Goal: Task Accomplishment & Management: Complete application form

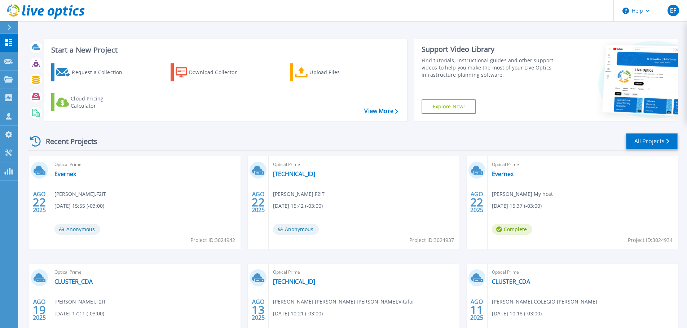
click at [663, 145] on link "All Projects" at bounding box center [651, 141] width 52 height 16
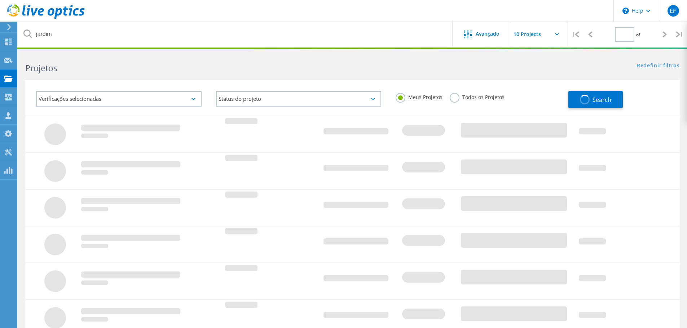
type input "1"
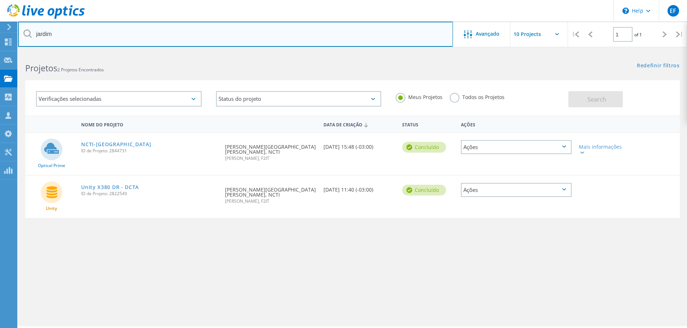
click at [85, 40] on input "jardim" at bounding box center [235, 34] width 435 height 25
click at [85, 39] on input "jardim" at bounding box center [235, 34] width 435 height 25
type input "anderson"
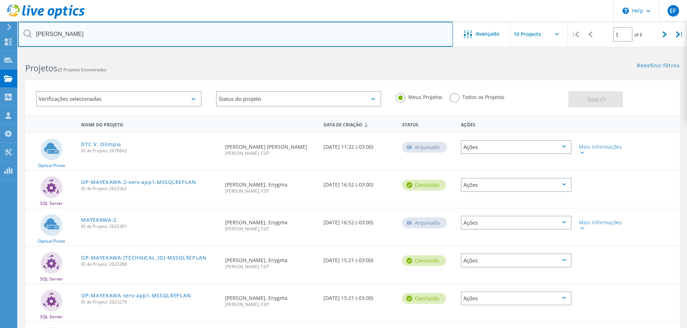
click at [115, 32] on input "anderson" at bounding box center [235, 34] width 435 height 25
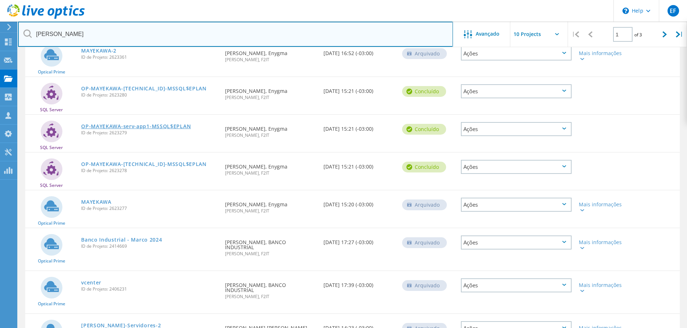
scroll to position [216, 0]
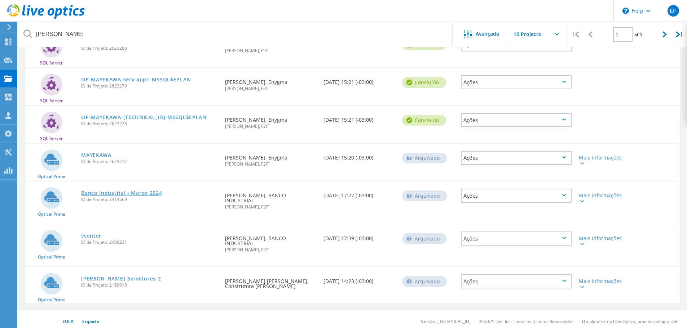
click at [155, 191] on link "Banco Industrial - Marco 2024" at bounding box center [121, 193] width 81 height 5
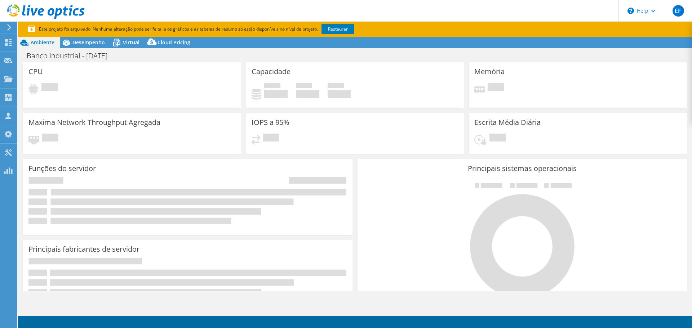
select select "USD"
select select "SouthAmerica"
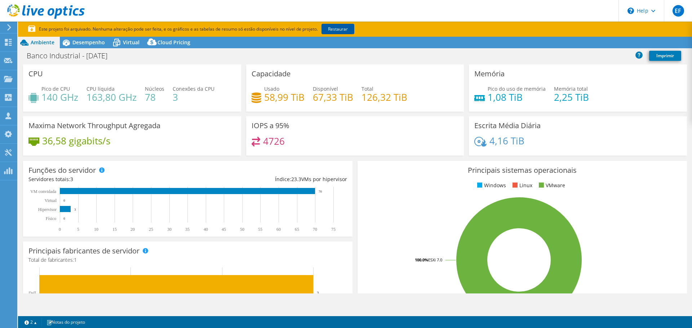
click at [346, 33] on link "Restaurar" at bounding box center [338, 29] width 33 height 10
click at [87, 45] on span "Desempenho" at bounding box center [88, 42] width 32 height 7
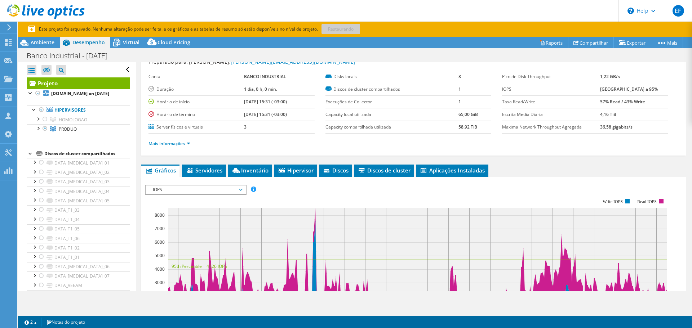
scroll to position [72, 0]
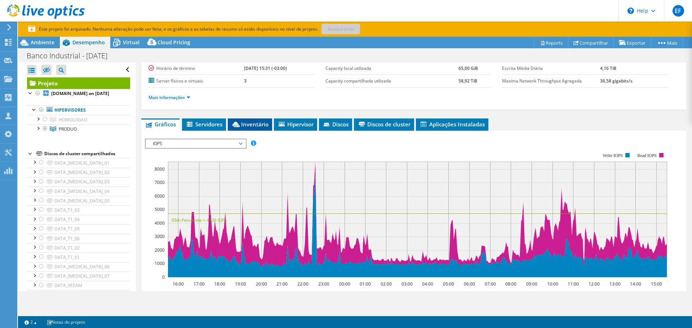
click at [263, 126] on span "Inventário" at bounding box center [249, 124] width 37 height 7
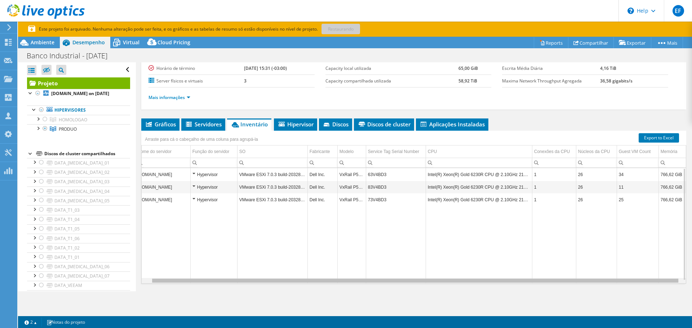
scroll to position [0, 0]
drag, startPoint x: 465, startPoint y: 282, endPoint x: 297, endPoint y: 231, distance: 175.0
click at [328, 266] on body "EF Membro da equipe Eduardo Fordelone eduardo.fordelone@f2it.com.br F2IT My Pro…" at bounding box center [346, 164] width 692 height 328
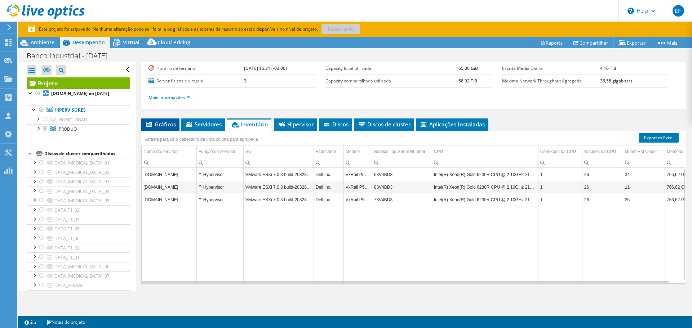
click at [163, 120] on li "Gráficos" at bounding box center [160, 125] width 38 height 12
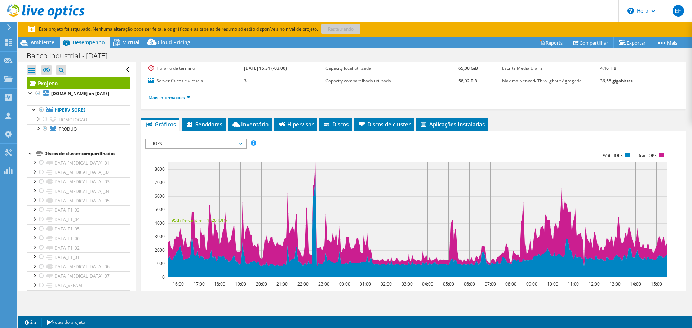
click at [238, 146] on span "IOPS" at bounding box center [195, 144] width 93 height 9
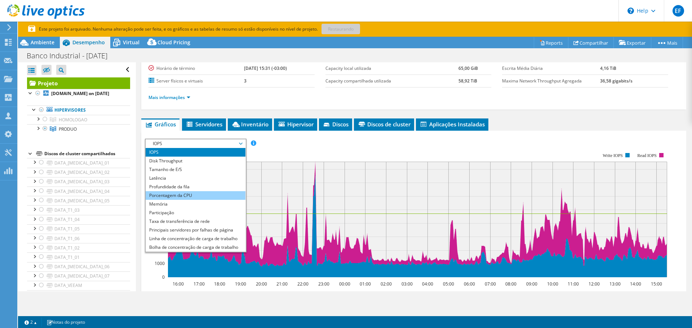
click at [204, 195] on li "Porcentagem da CPU" at bounding box center [196, 195] width 100 height 9
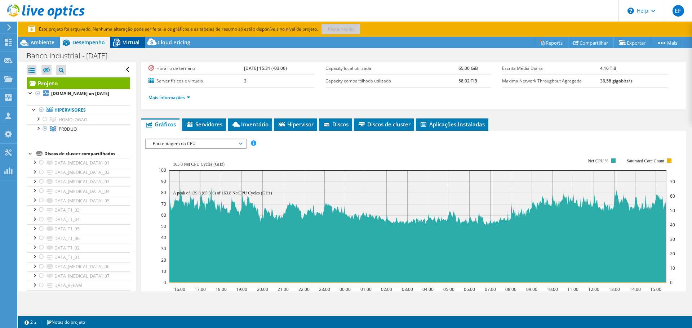
click at [120, 44] on icon at bounding box center [116, 43] width 7 height 6
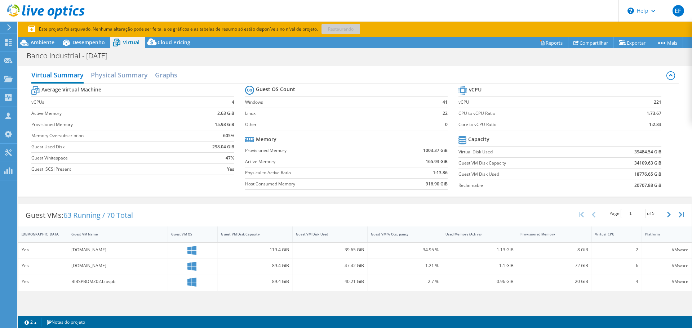
scroll to position [36, 0]
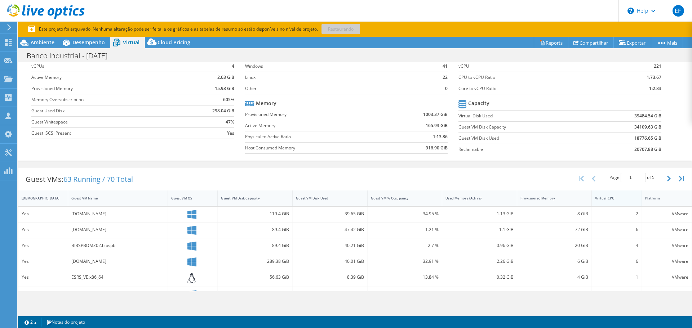
click at [606, 193] on div "Virtual CPU" at bounding box center [612, 198] width 41 height 11
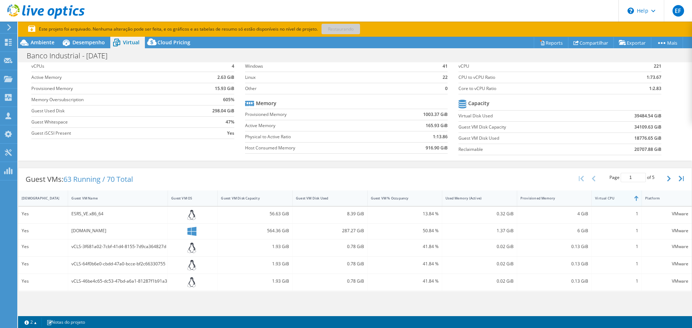
click at [611, 202] on div "Virtual CPU" at bounding box center [612, 198] width 41 height 11
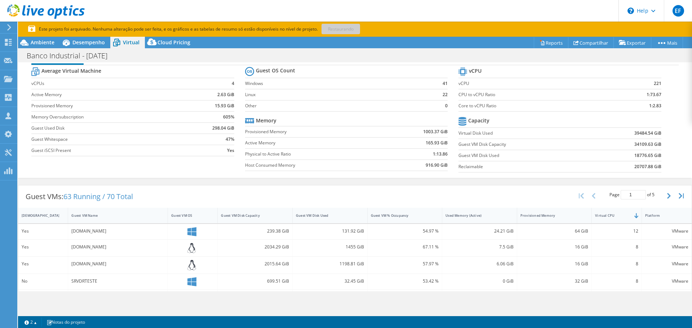
scroll to position [0, 0]
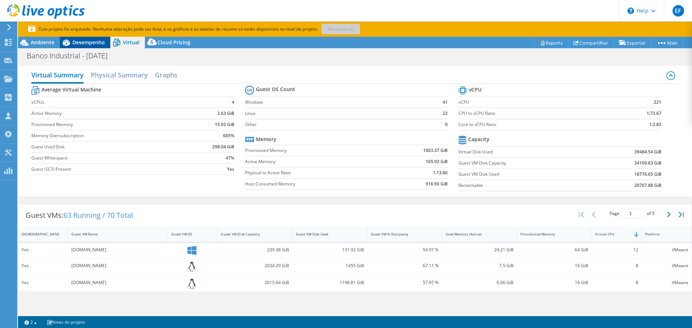
click at [107, 44] on div "Desempenho" at bounding box center [85, 43] width 50 height 12
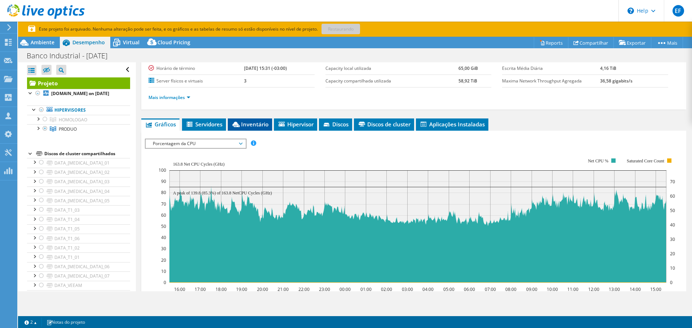
click at [260, 125] on span "Inventário" at bounding box center [249, 124] width 37 height 7
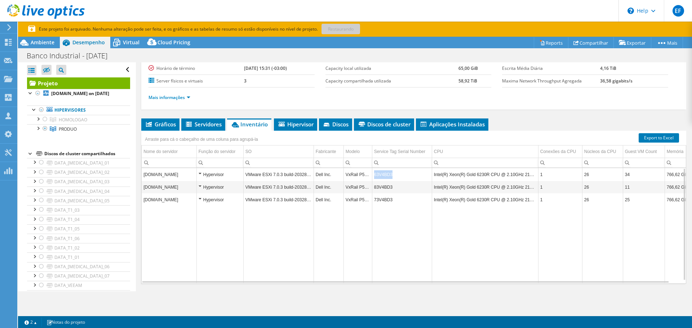
drag, startPoint x: 398, startPoint y: 178, endPoint x: 375, endPoint y: 177, distance: 23.8
click at [375, 177] on td "63V4BD3" at bounding box center [402, 174] width 60 height 13
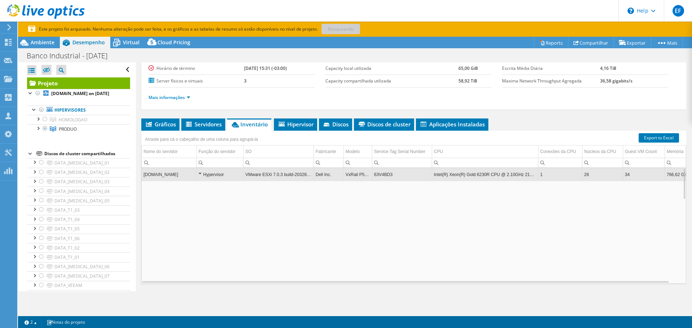
copy td "63V4BD3"
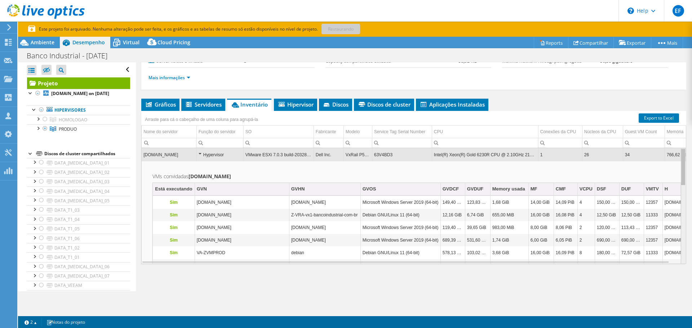
drag, startPoint x: 681, startPoint y: 171, endPoint x: 682, endPoint y: 144, distance: 27.1
click at [682, 144] on body "EF Membro da equipe Eduardo Fordelone eduardo.fordelone@f2it.com.br F2IT My Pro…" at bounding box center [346, 164] width 692 height 328
click at [203, 155] on div "Hypervisor" at bounding box center [220, 155] width 43 height 9
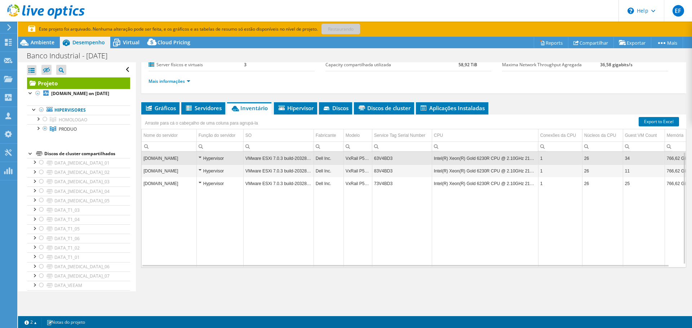
scroll to position [92, 0]
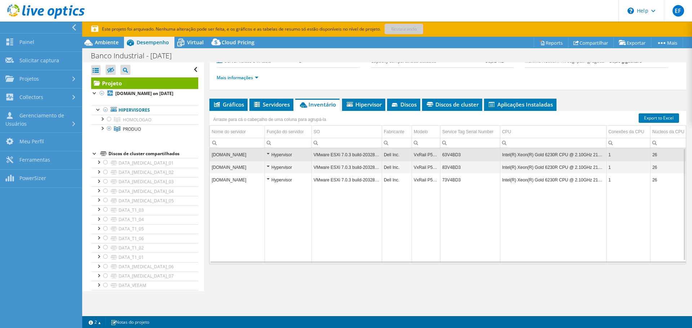
click at [8, 26] on div at bounding box center [39, 28] width 82 height 12
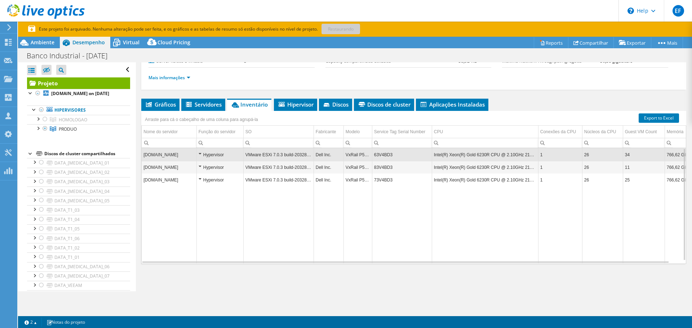
click at [8, 26] on icon at bounding box center [8, 27] width 5 height 6
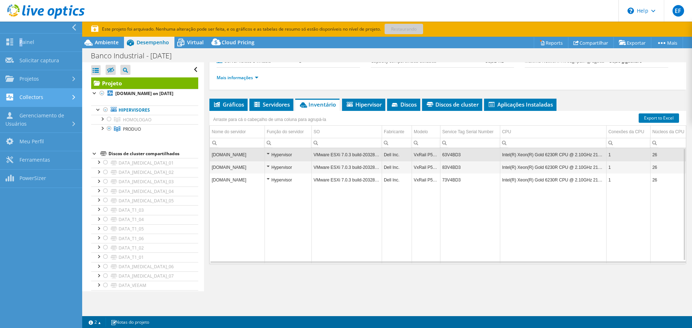
click at [56, 102] on link "Collectors" at bounding box center [41, 98] width 82 height 18
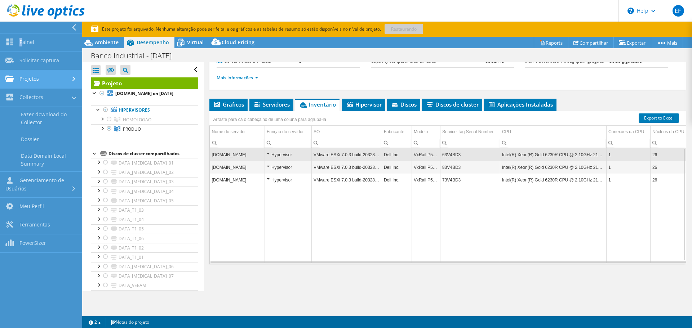
click at [50, 84] on link "Projetos" at bounding box center [41, 79] width 82 height 18
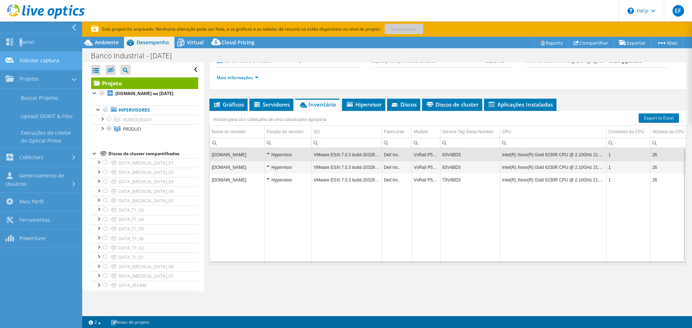
click at [50, 57] on link "Solicitar captura" at bounding box center [41, 61] width 82 height 18
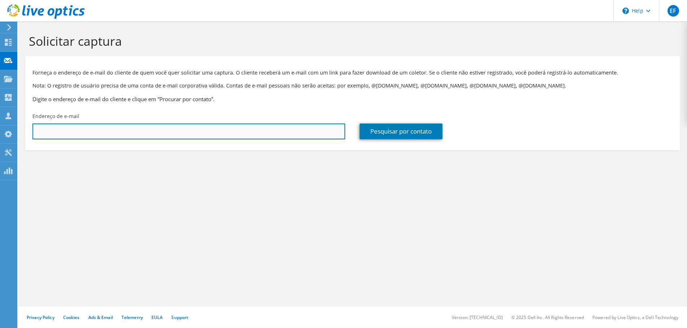
click at [220, 129] on input "text" at bounding box center [188, 132] width 313 height 16
paste input "[PERSON_NAME][EMAIL_ADDRESS][DOMAIN_NAME]"
type input "[PERSON_NAME][EMAIL_ADDRESS][DOMAIN_NAME]"
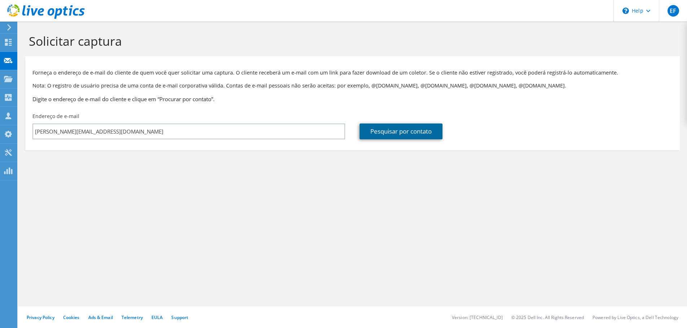
click at [367, 126] on link "Pesquisar por contato" at bounding box center [400, 132] width 83 height 16
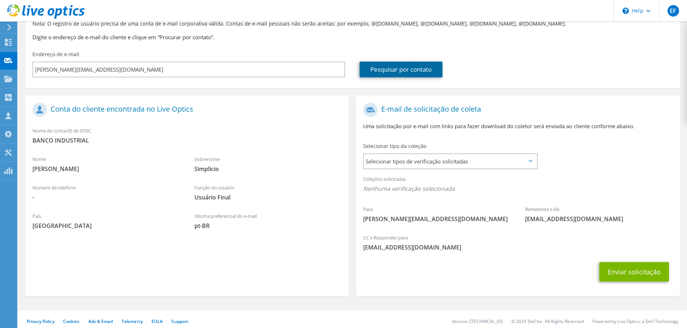
scroll to position [66, 0]
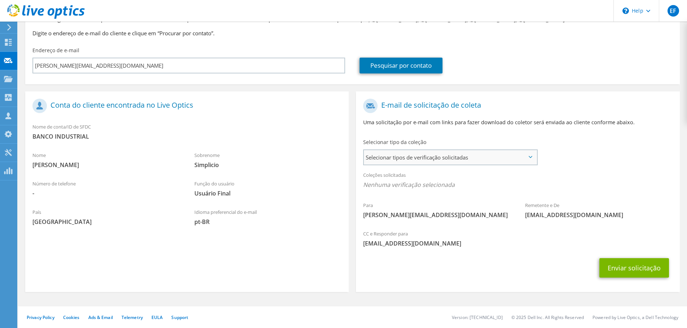
click at [458, 164] on span "Selecionar tipos de verificação solicitadas" at bounding box center [450, 157] width 173 height 14
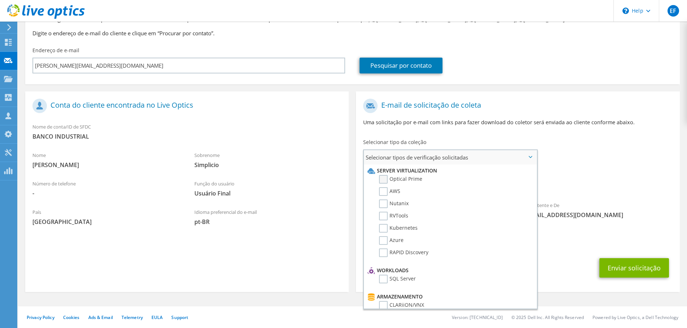
click at [408, 177] on label "Optical Prime" at bounding box center [400, 179] width 43 height 9
click at [0, 0] on input "Optical Prime" at bounding box center [0, 0] width 0 height 0
click at [430, 161] on span "Selecionar tipos de verificação solicitadas" at bounding box center [450, 157] width 173 height 14
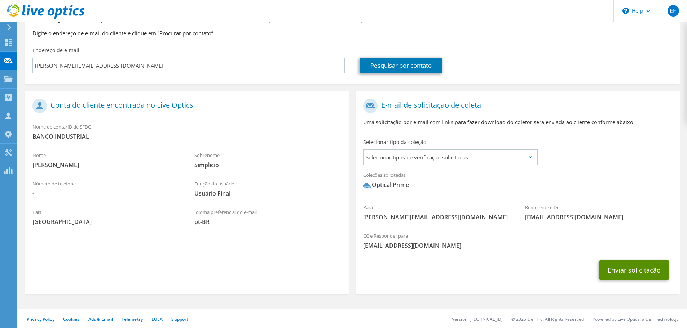
click at [638, 272] on button "Enviar solicitação" at bounding box center [634, 270] width 70 height 19
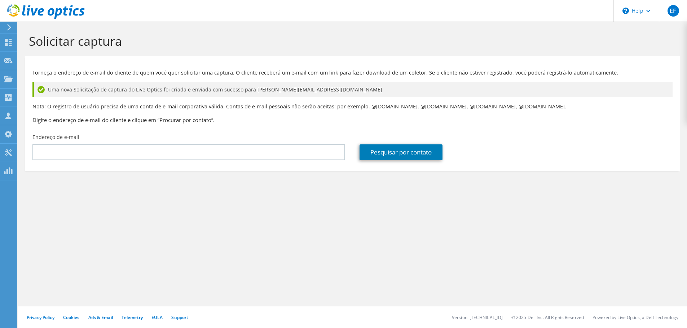
click at [43, 15] on use at bounding box center [46, 11] width 78 height 14
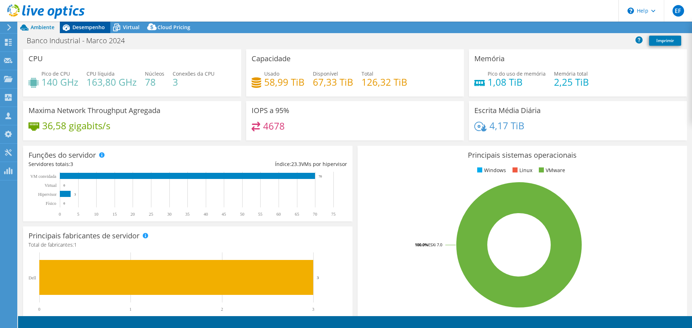
click at [89, 26] on span "Desempenho" at bounding box center [88, 27] width 32 height 7
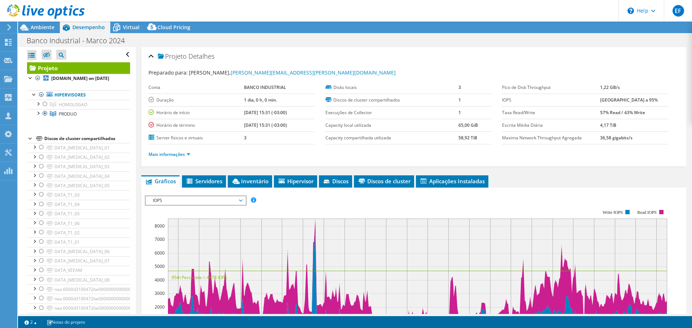
select select "SouthAmerica"
click at [264, 185] on li "Inventário" at bounding box center [250, 182] width 44 height 12
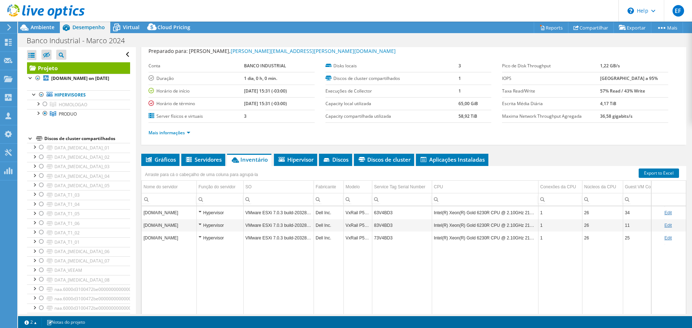
scroll to position [54, 0]
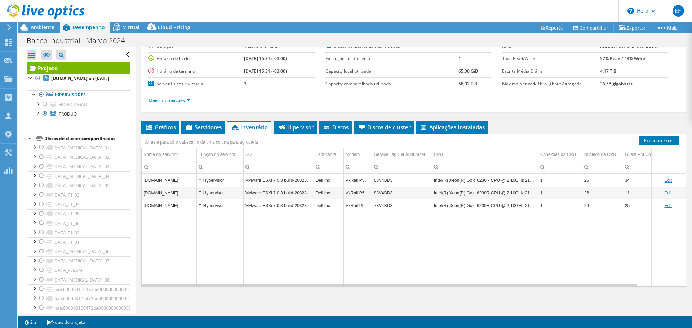
click at [302, 97] on ul "Mais informações" at bounding box center [414, 100] width 531 height 10
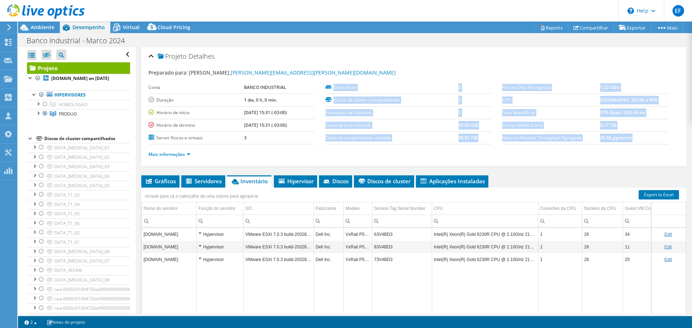
drag, startPoint x: 642, startPoint y: 137, endPoint x: 497, endPoint y: 83, distance: 154.5
click at [497, 83] on section "Preparado para: [PERSON_NAME], [PERSON_NAME][EMAIL_ADDRESS][PERSON_NAME][DOMAIN…" at bounding box center [414, 117] width 531 height 96
click at [510, 106] on td "IOPS" at bounding box center [551, 100] width 98 height 13
